Goal: Find specific page/section: Find specific page/section

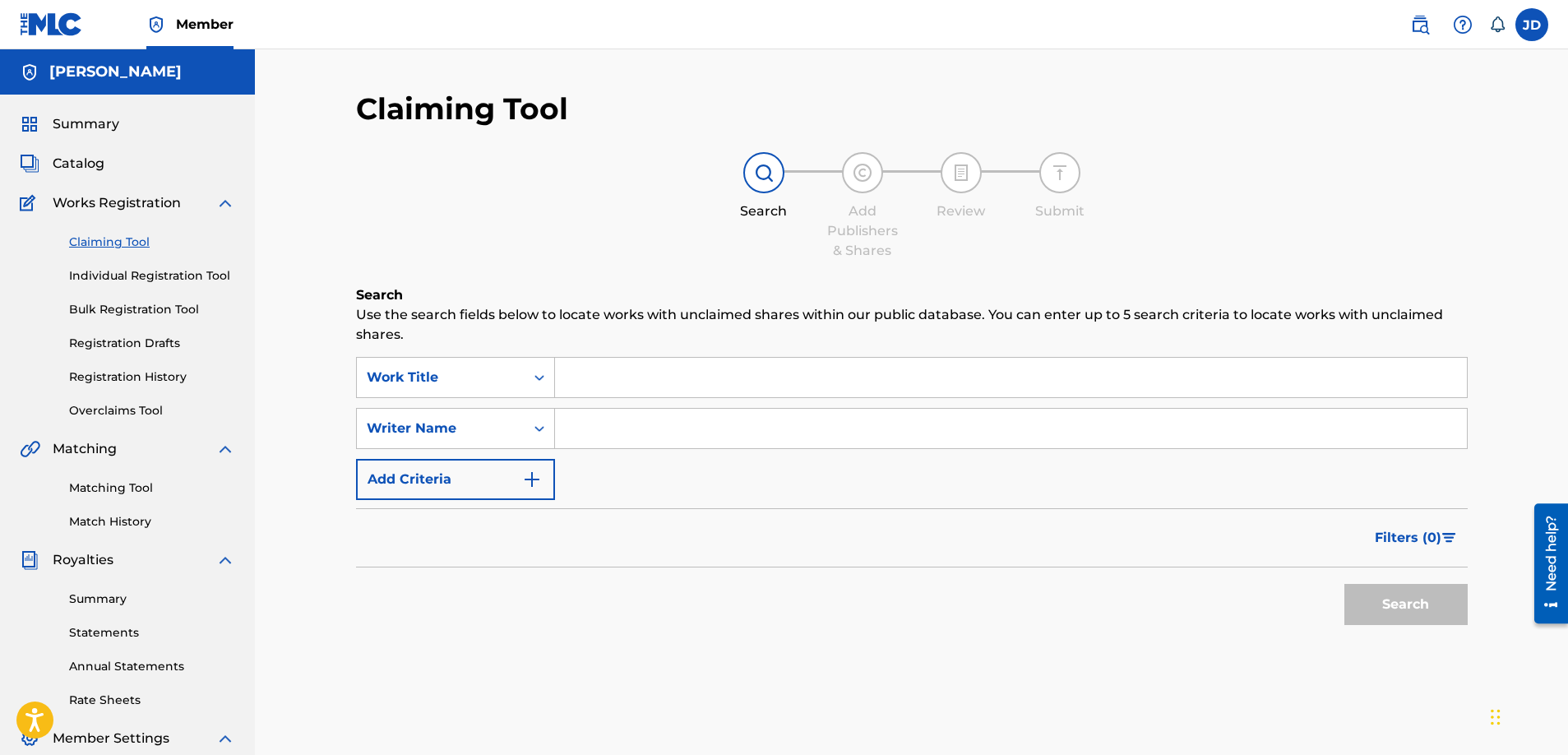
click at [101, 161] on span "Catalog" at bounding box center [79, 163] width 52 height 20
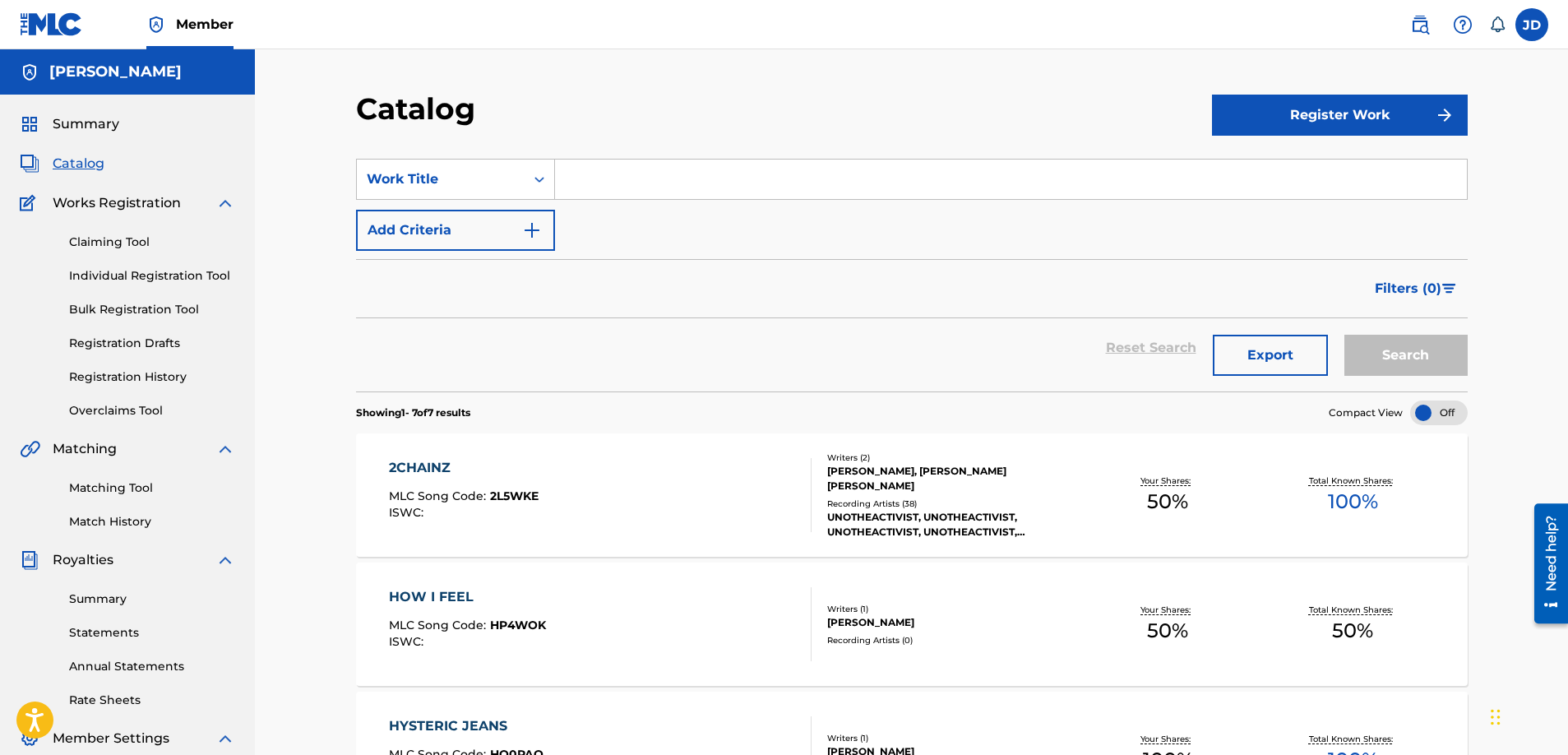
click at [111, 135] on div "Summary Catalog Works Registration Claiming Tool Individual Registration Tool B…" at bounding box center [127, 517] width 255 height 846
click at [109, 130] on span "Summary" at bounding box center [85, 124] width 66 height 20
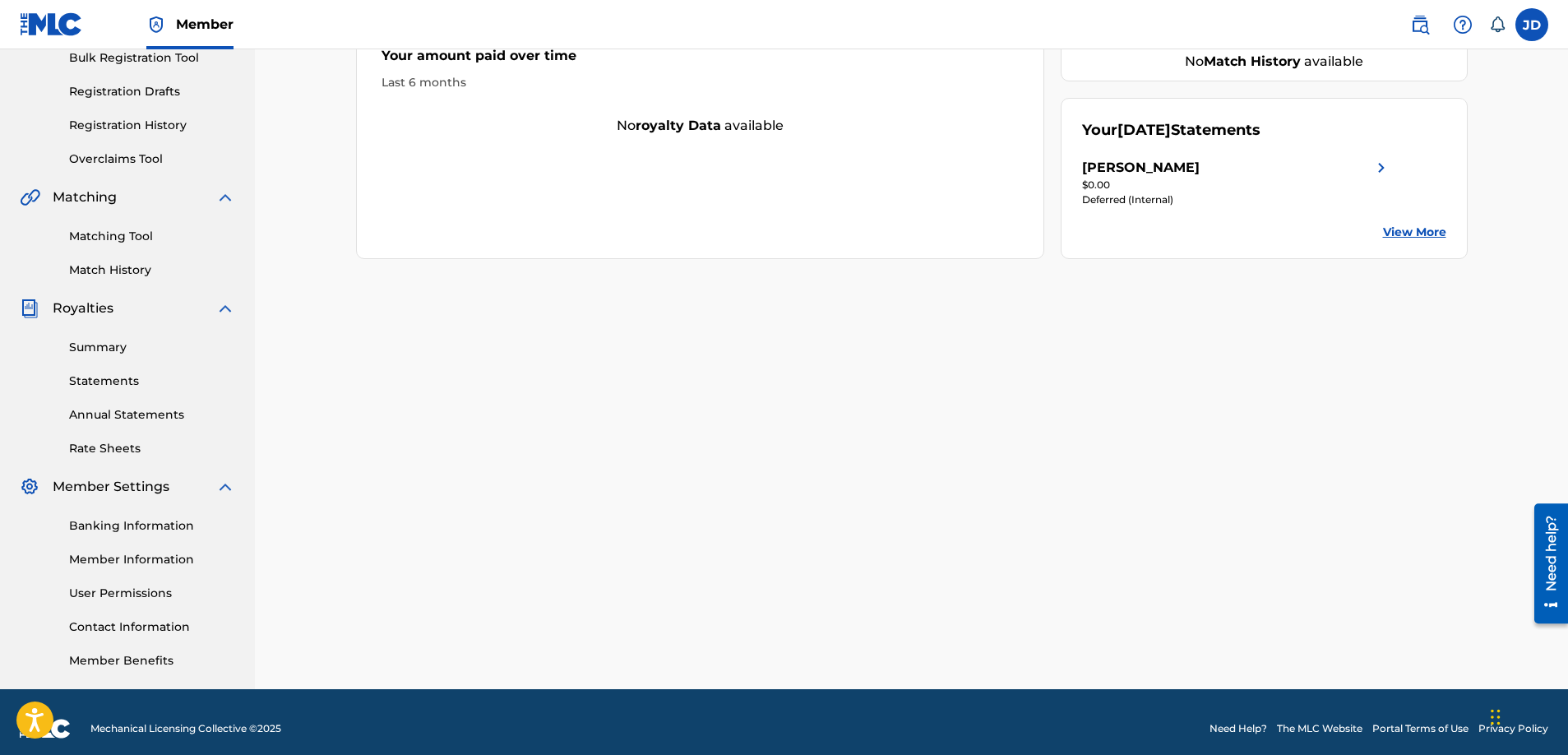
scroll to position [264, 0]
